Goal: Task Accomplishment & Management: Complete application form

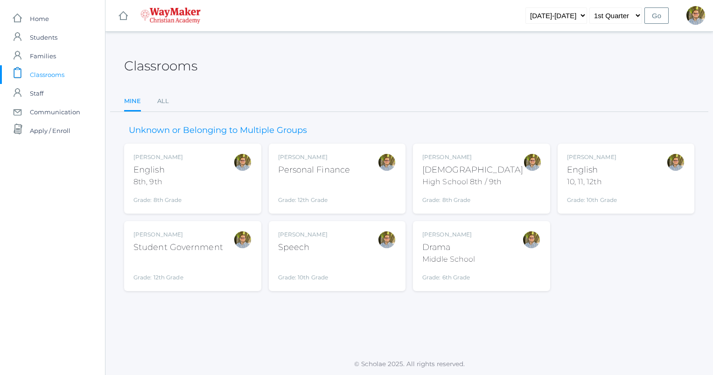
click at [47, 73] on span "Classrooms" at bounding box center [47, 74] width 35 height 19
click at [514, 254] on div "Kylen Braileanu Drama Middle School Grade: 6th Grade THEATER" at bounding box center [482, 256] width 119 height 51
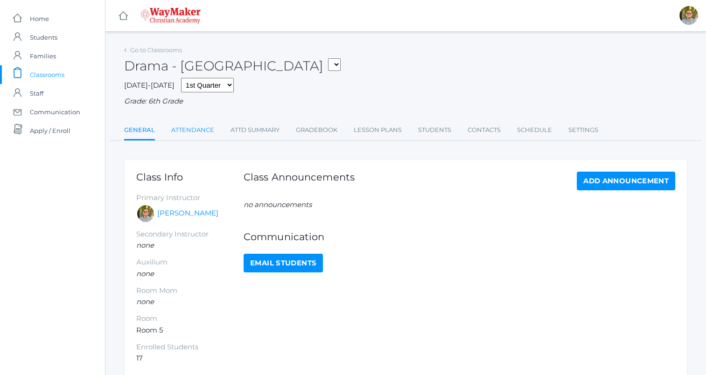
click at [185, 136] on link "Attendance" at bounding box center [192, 130] width 43 height 19
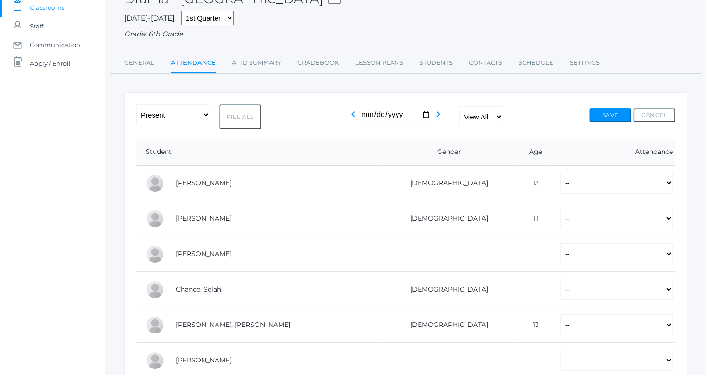
scroll to position [69, 0]
click at [247, 121] on button "Fill All" at bounding box center [240, 115] width 42 height 25
select select "P"
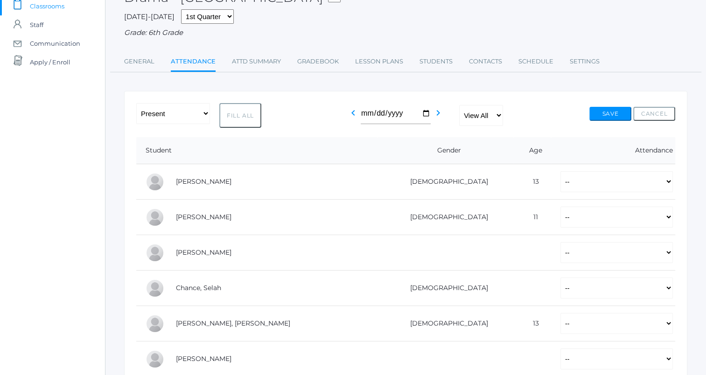
select select "P"
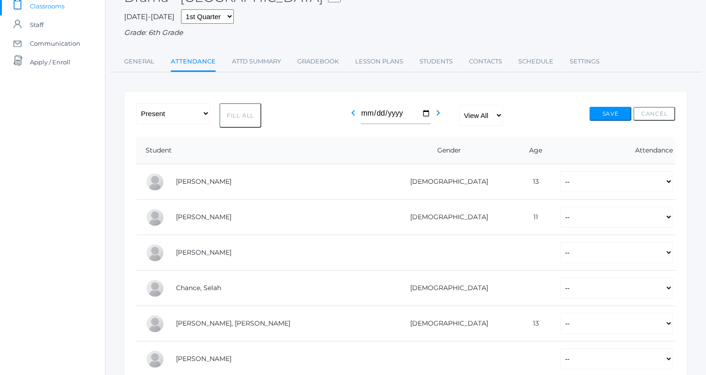
select select "P"
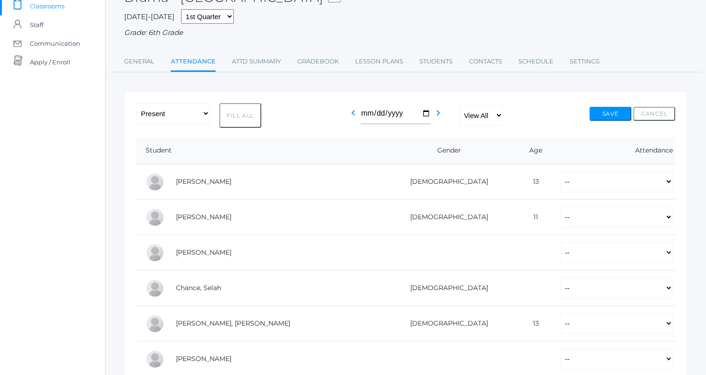
select select "P"
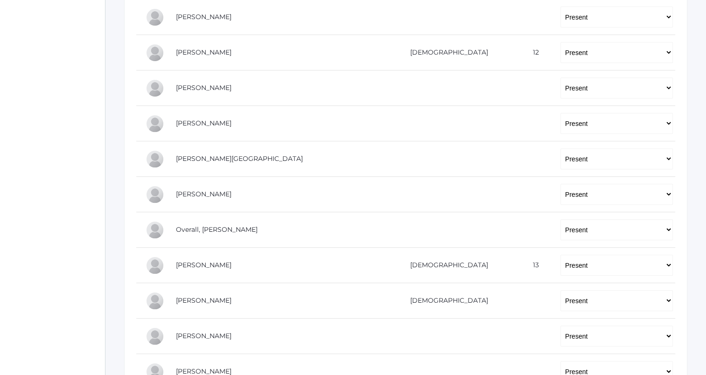
scroll to position [413, 0]
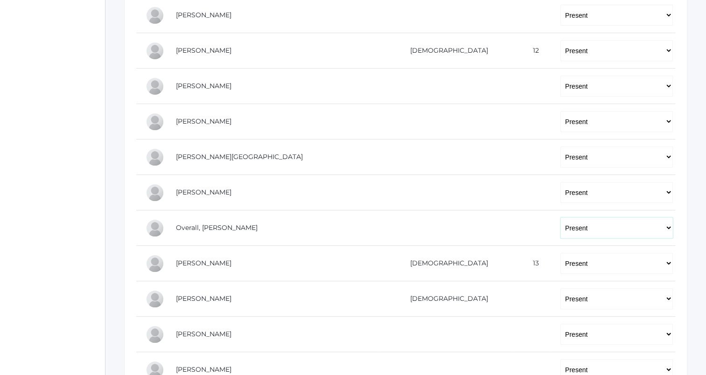
click at [561, 227] on select "-- Present Tardy Excused Tardy Unexcused Absent Excused Absent Unexcused" at bounding box center [617, 228] width 113 height 21
select select "AE"
click at [561, 218] on select "-- Present Tardy Excused Tardy Unexcused Absent Excused Absent Unexcused" at bounding box center [617, 228] width 113 height 21
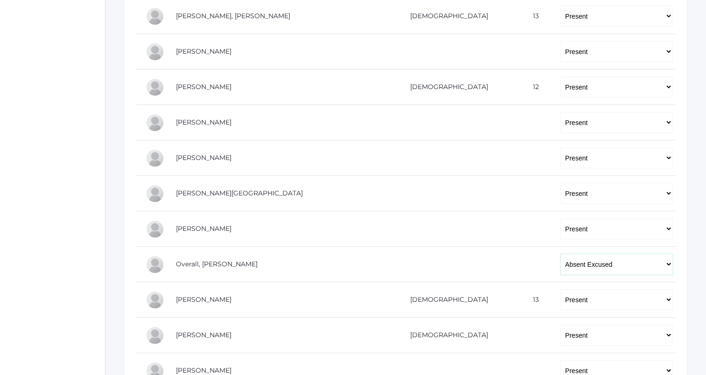
scroll to position [379, 0]
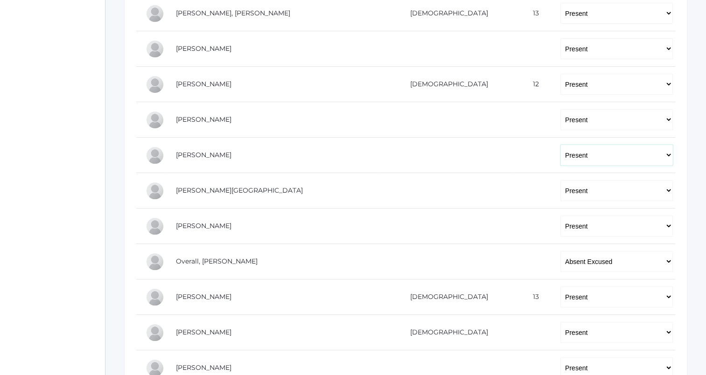
click at [561, 158] on select "-- Present Tardy Excused Tardy Unexcused Absent Excused Absent Unexcused" at bounding box center [617, 155] width 113 height 21
select select
click at [561, 145] on select "-- Present Tardy Excused Tardy Unexcused Absent Excused Absent Unexcused" at bounding box center [617, 155] width 113 height 21
click at [561, 186] on select "-- Present Tardy Excused Tardy Unexcused Absent Excused Absent Unexcused" at bounding box center [617, 190] width 113 height 21
select select
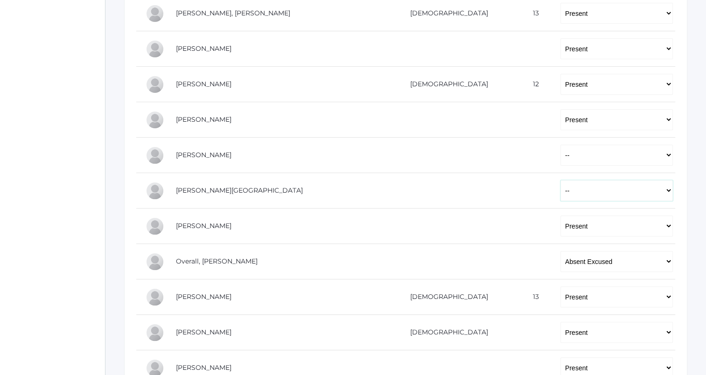
click at [561, 180] on select "-- Present Tardy Excused Tardy Unexcused Absent Excused Absent Unexcused" at bounding box center [617, 190] width 113 height 21
click at [561, 229] on select "-- Present Tardy Excused Tardy Unexcused Absent Excused Absent Unexcused" at bounding box center [617, 226] width 113 height 21
select select
click at [561, 216] on select "-- Present Tardy Excused Tardy Unexcused Absent Excused Absent Unexcused" at bounding box center [617, 226] width 113 height 21
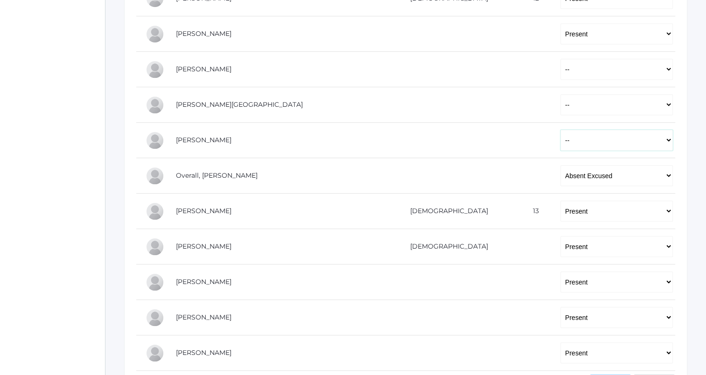
scroll to position [465, 0]
click at [561, 216] on select "-- Present Tardy Excused Tardy Unexcused Absent Excused Absent Unexcused" at bounding box center [617, 211] width 113 height 21
select select
click at [561, 201] on select "-- Present Tardy Excused Tardy Unexcused Absent Excused Absent Unexcused" at bounding box center [617, 211] width 113 height 21
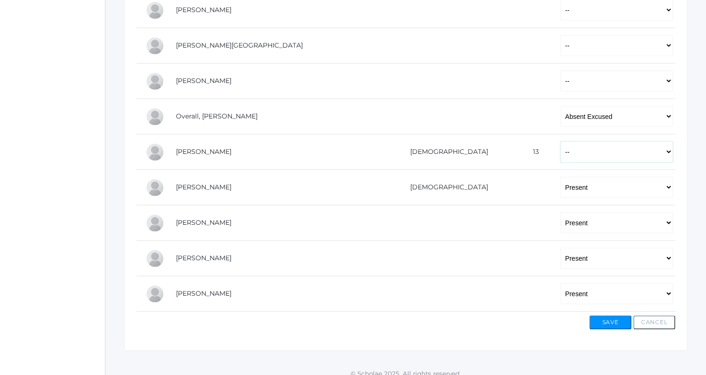
scroll to position [532, 0]
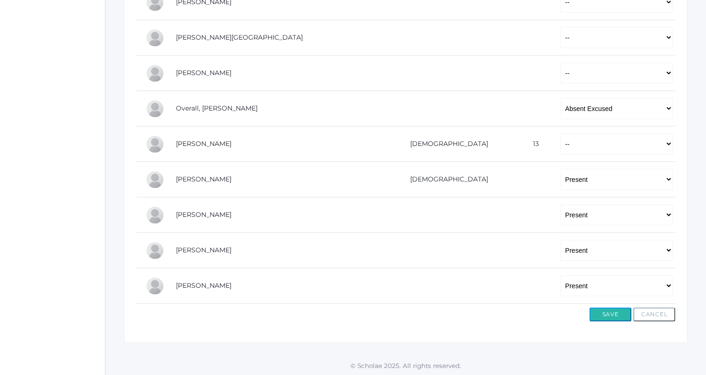
click at [613, 310] on button "Save" at bounding box center [611, 315] width 42 height 14
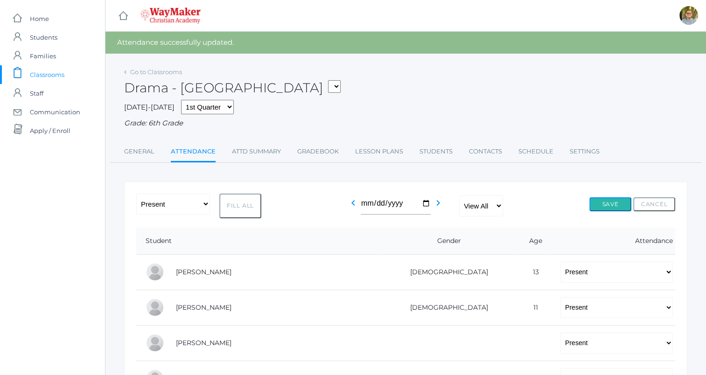
click at [609, 202] on button "Save" at bounding box center [611, 204] width 42 height 14
click at [160, 69] on link "Go to Classrooms" at bounding box center [156, 71] width 52 height 7
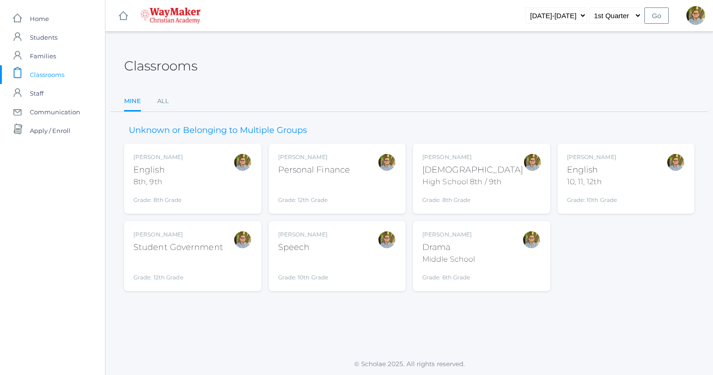
click at [348, 260] on div "Kylen Braileanu Speech Grade: 10th Grade SPEECH" at bounding box center [337, 256] width 119 height 51
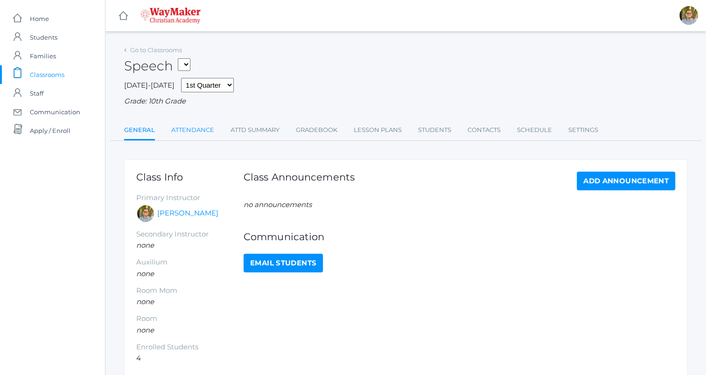
click at [200, 127] on link "Attendance" at bounding box center [192, 130] width 43 height 19
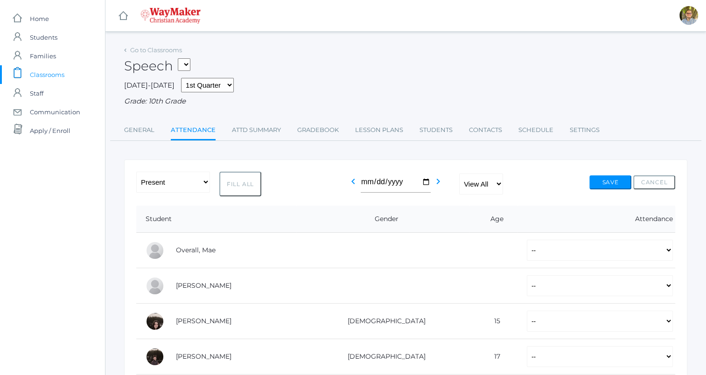
scroll to position [72, 0]
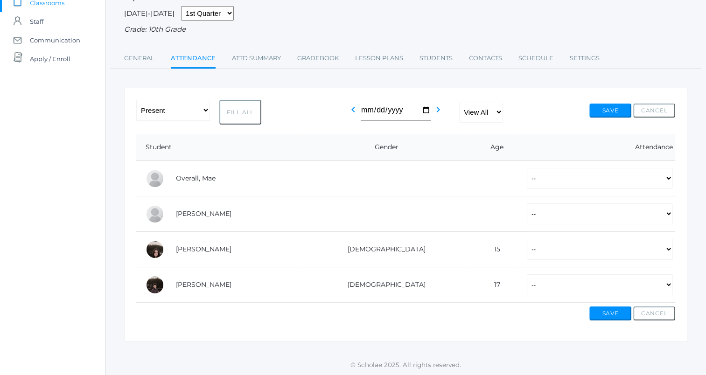
click at [236, 103] on button "Fill All" at bounding box center [240, 112] width 42 height 25
select select "P"
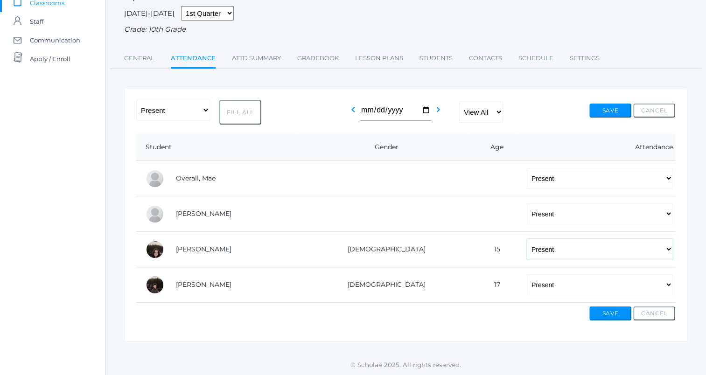
click at [544, 244] on select "-- Present Tardy Excused Tardy Unexcused Absent Excused Absent Unexcused" at bounding box center [600, 249] width 146 height 21
select select
click at [527, 239] on select "-- Present Tardy Excused Tardy Unexcused Absent Excused Absent Unexcused" at bounding box center [600, 249] width 146 height 21
click at [610, 316] on button "Save" at bounding box center [611, 314] width 42 height 14
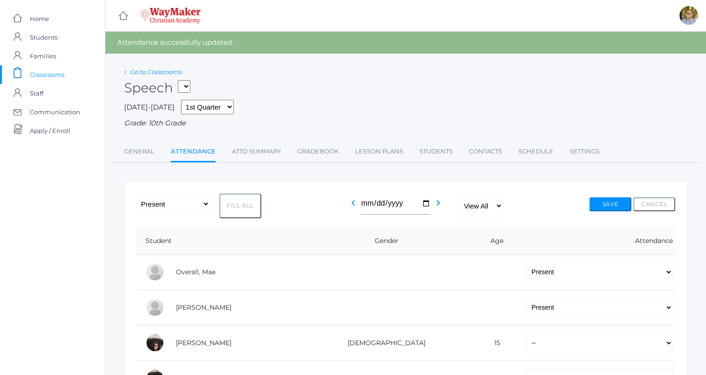
click at [151, 73] on link "Go to Classrooms" at bounding box center [156, 71] width 52 height 7
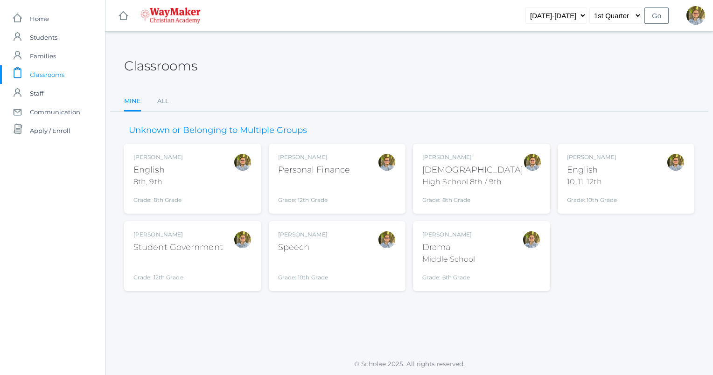
click at [630, 184] on div "[PERSON_NAME] English 10, 11, 12th Grade: 10th Grade HSENGLISH" at bounding box center [626, 178] width 119 height 51
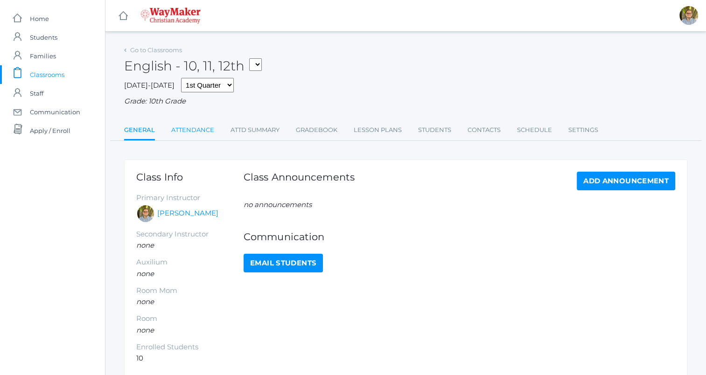
click at [201, 129] on link "Attendance" at bounding box center [192, 130] width 43 height 19
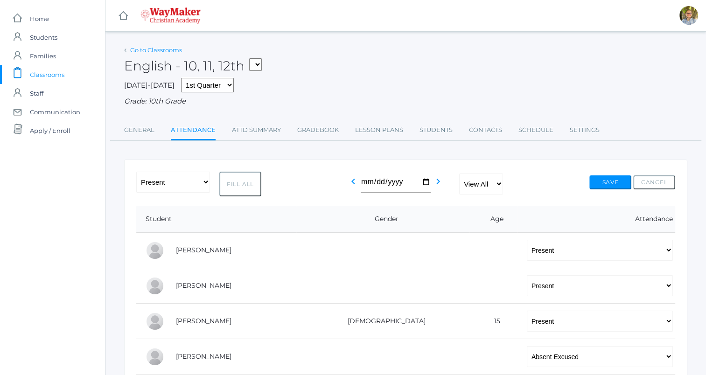
click at [149, 49] on link "Go to Classrooms" at bounding box center [156, 49] width 52 height 7
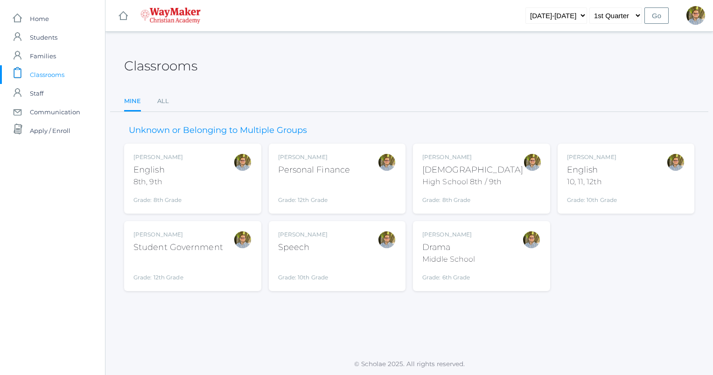
click at [224, 183] on div "Kylen Braileanu English 8th, 9th Grade: 8th Grade 08ENGLISH" at bounding box center [193, 178] width 119 height 51
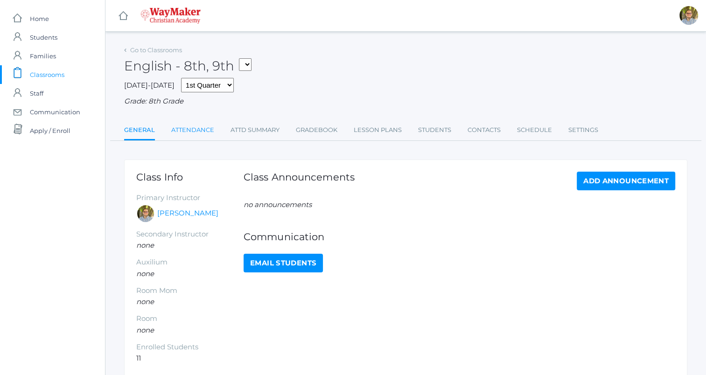
click at [185, 134] on link "Attendance" at bounding box center [192, 130] width 43 height 19
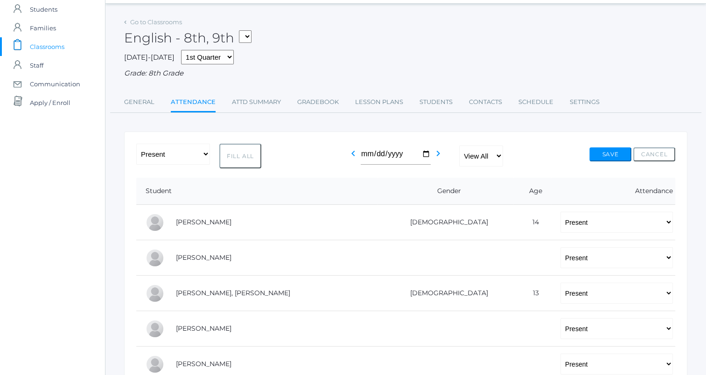
scroll to position [27, 0]
click at [146, 22] on link "Go to Classrooms" at bounding box center [156, 22] width 52 height 7
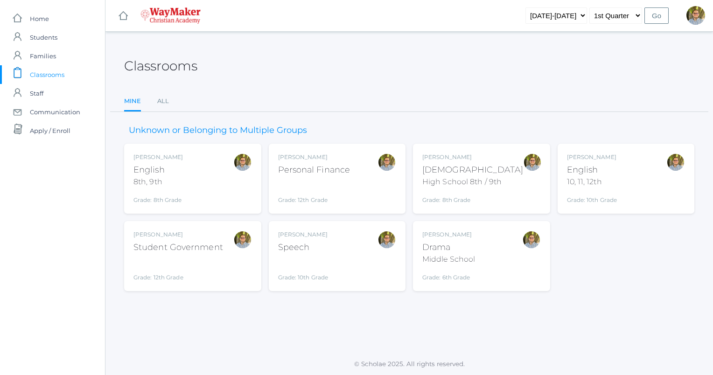
click at [497, 165] on div "[DEMOGRAPHIC_DATA]" at bounding box center [473, 170] width 101 height 13
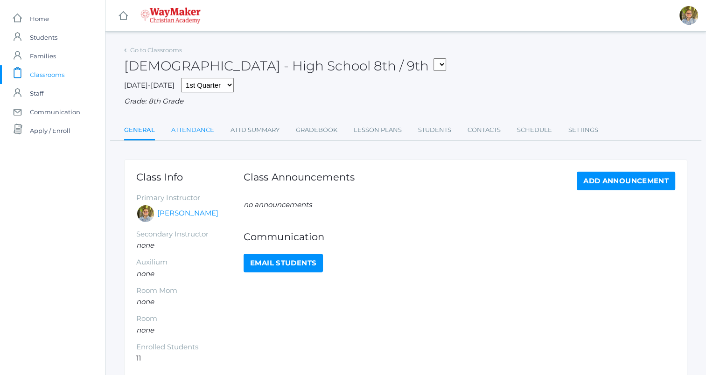
click at [190, 132] on link "Attendance" at bounding box center [192, 130] width 43 height 19
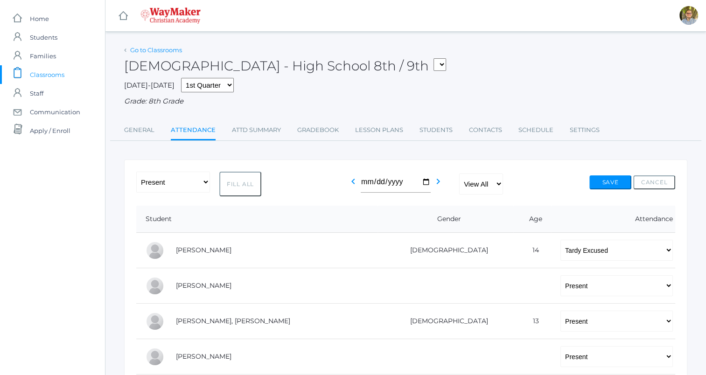
click at [148, 51] on link "Go to Classrooms" at bounding box center [156, 49] width 52 height 7
